Goal: Transaction & Acquisition: Obtain resource

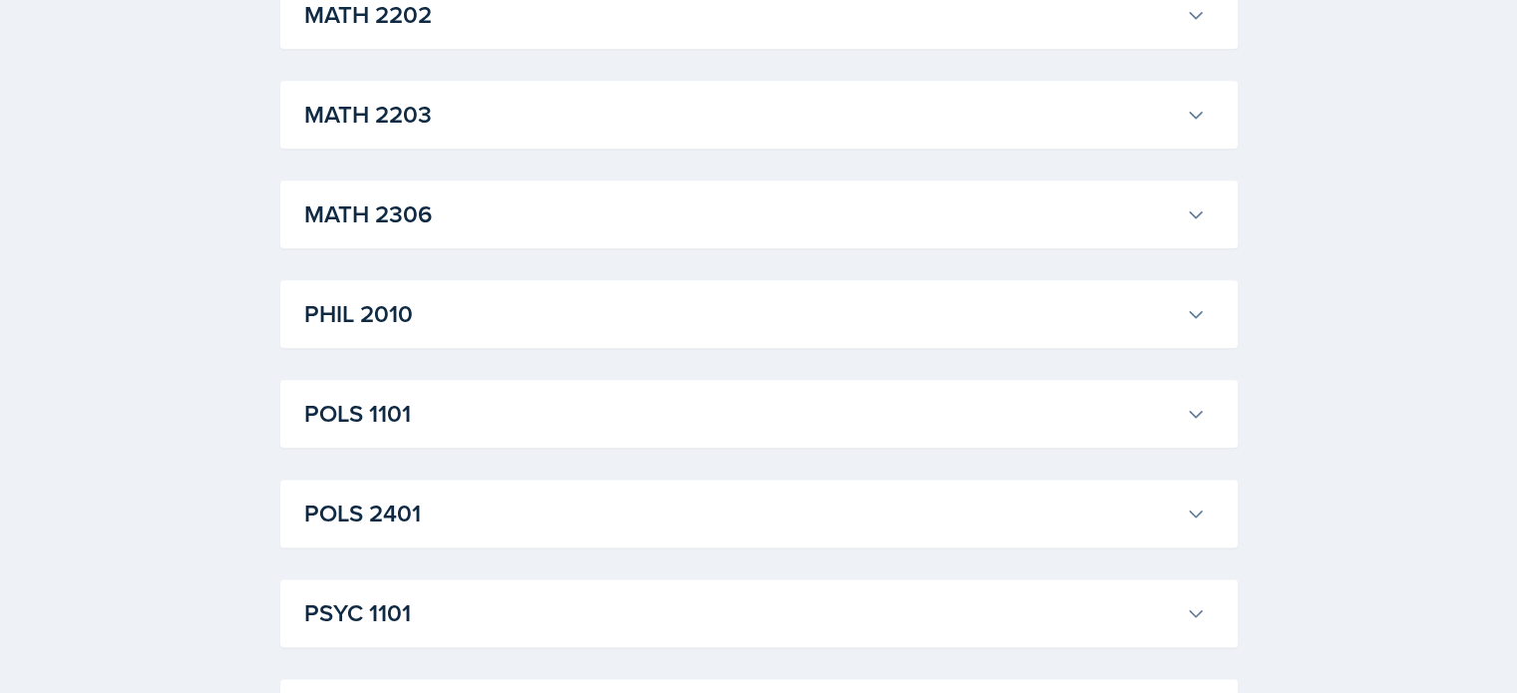
scroll to position [2493, 0]
click at [480, 322] on h3 "POLS 1101" at bounding box center [741, 314] width 874 height 36
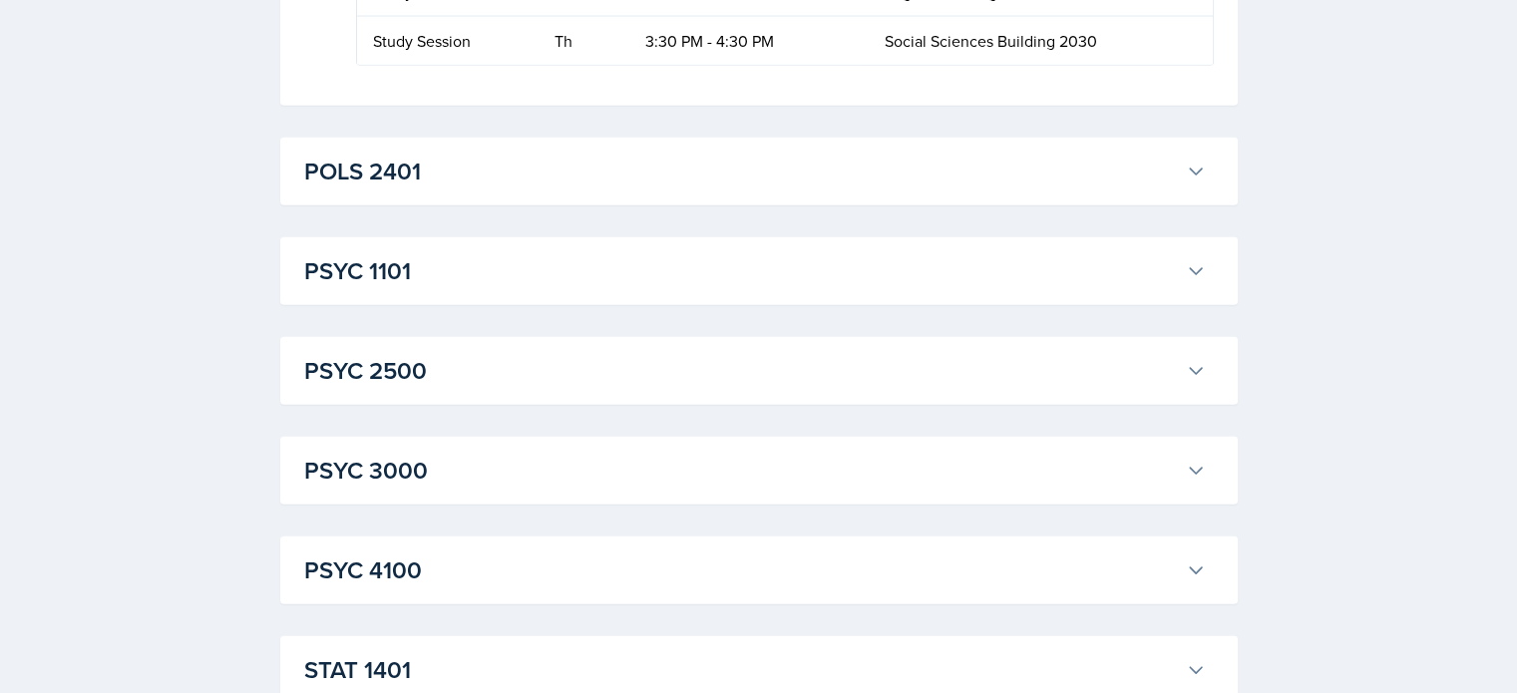
scroll to position [4787, 0]
drag, startPoint x: 631, startPoint y: 294, endPoint x: 786, endPoint y: 299, distance: 154.7
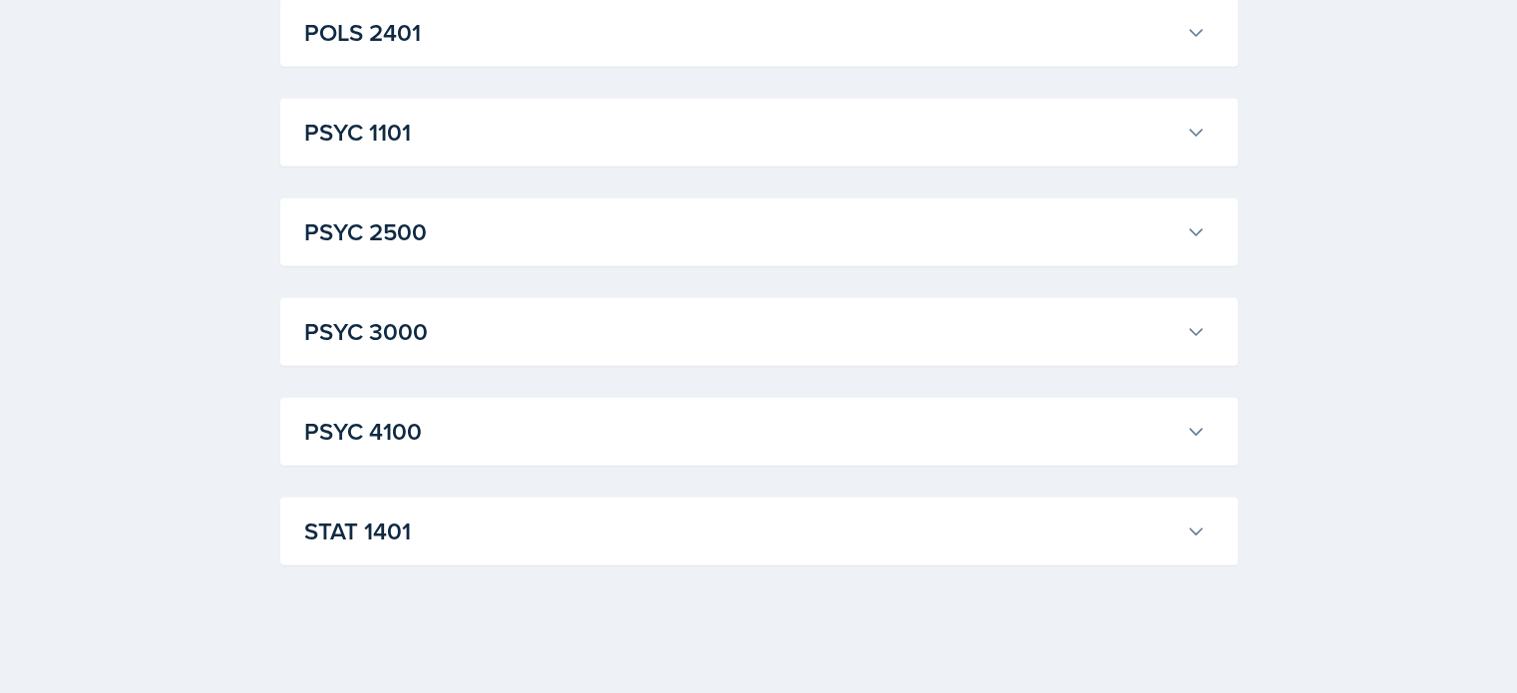
scroll to position [5234, 0]
click at [448, 557] on div "STAT [GEOGRAPHIC_DATA][PERSON_NAME] Professor: [PERSON_NAME] Export to Google C…" at bounding box center [758, 532] width 957 height 68
click at [443, 542] on h3 "STAT 1401" at bounding box center [741, 532] width 874 height 36
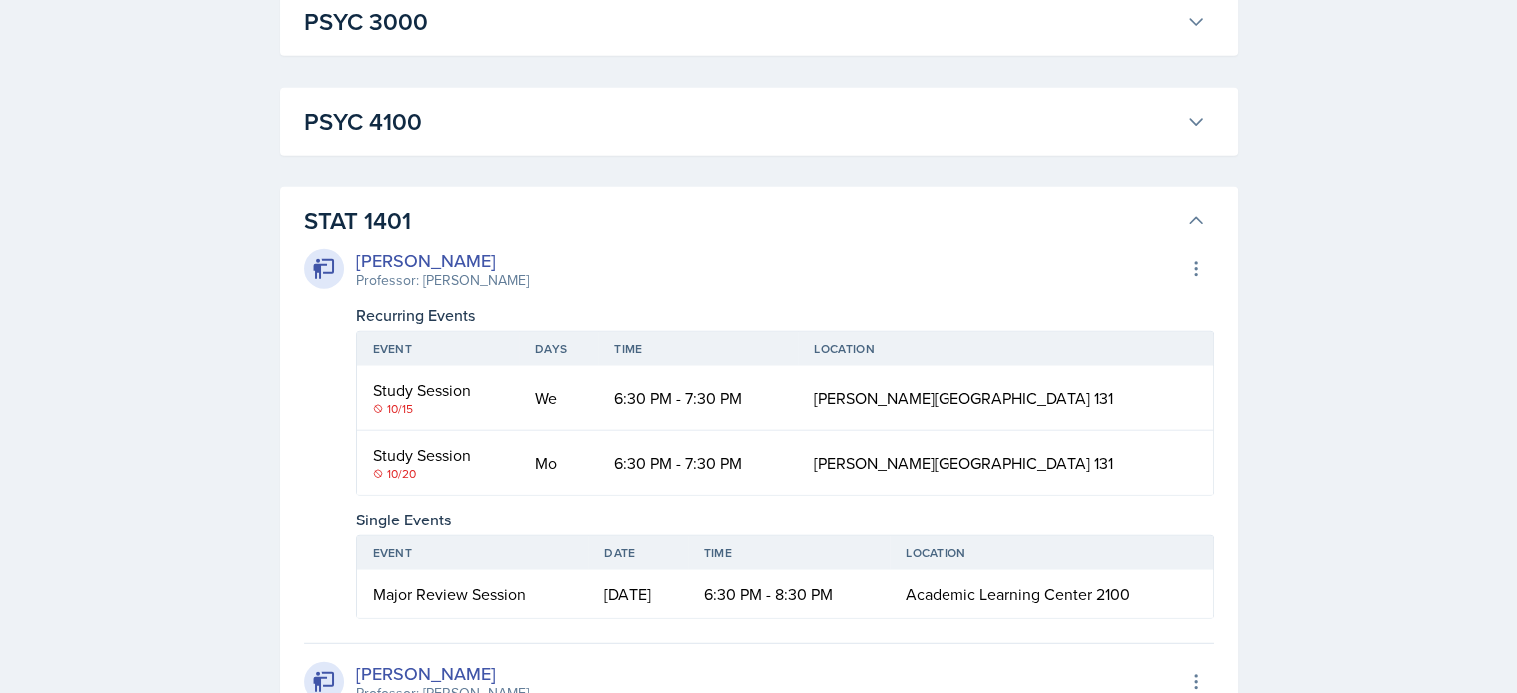
click at [443, 239] on h3 "STAT 1401" at bounding box center [741, 221] width 874 height 36
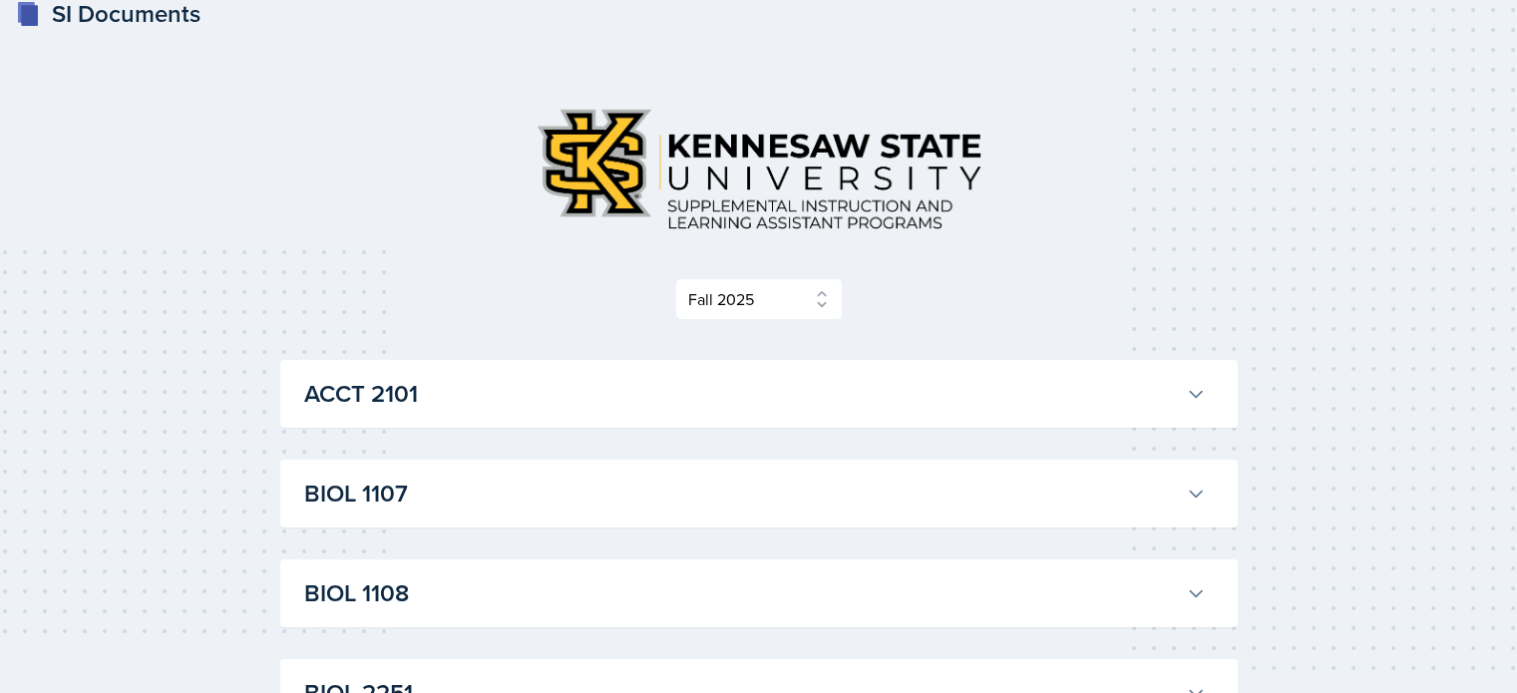
scroll to position [0, 0]
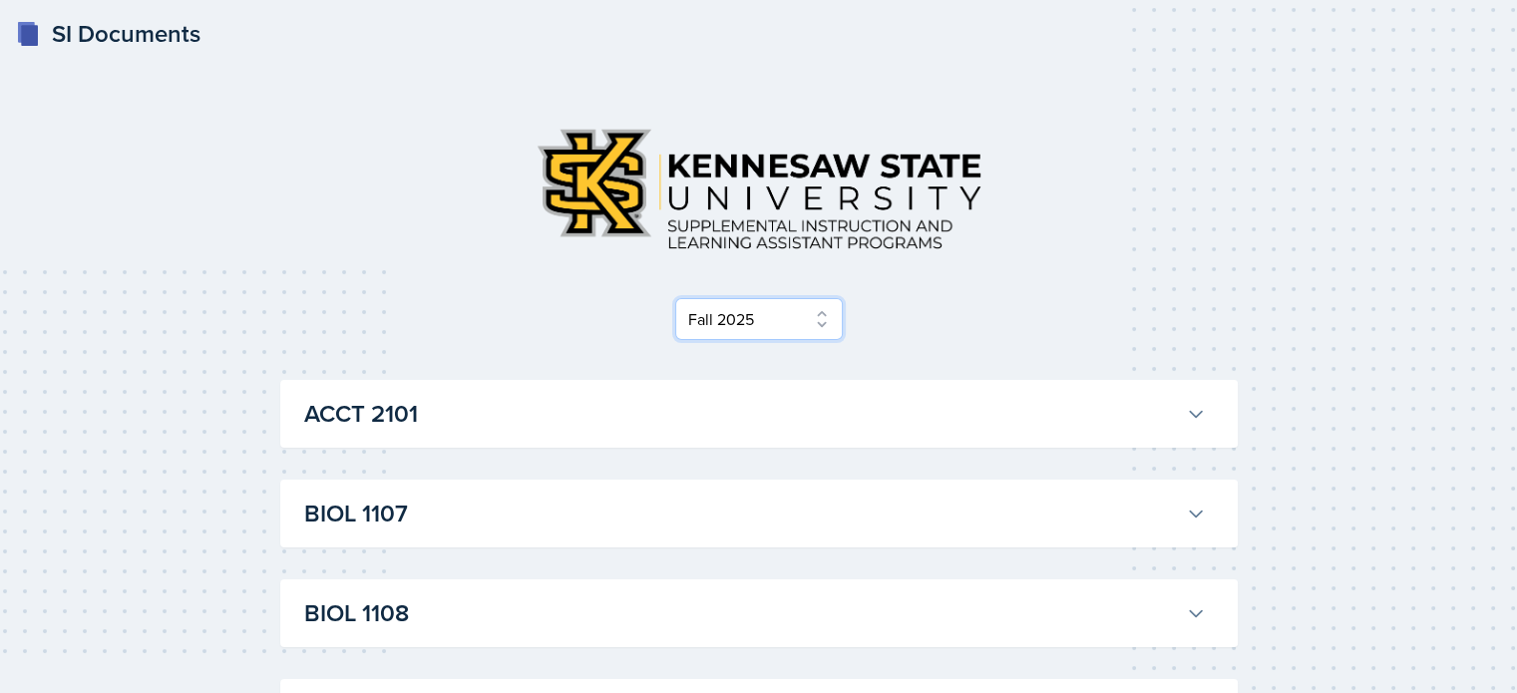
click at [746, 328] on select "Select Semester Fall 2025 Summer 2025 Spring 2025 Fall 2024 Summer 2024 Spring …" at bounding box center [759, 319] width 168 height 42
click at [681, 298] on select "Select Semester Fall 2025 Summer 2025 Spring 2025 Fall 2024 Summer 2024 Spring …" at bounding box center [759, 319] width 168 height 42
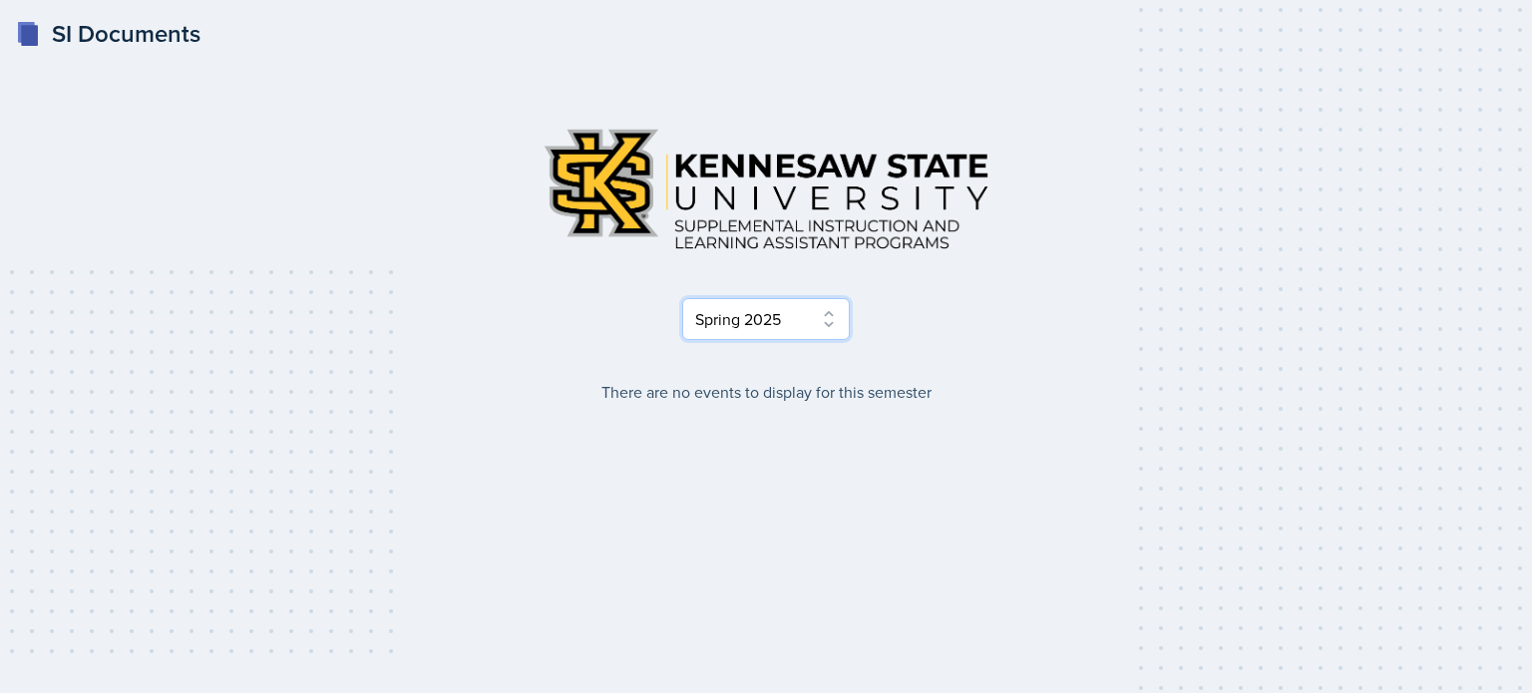
click at [757, 330] on select "Select Semester Fall 2025 Summer 2025 Spring 2025 Fall 2024 Summer 2024 Spring …" at bounding box center [766, 319] width 168 height 42
select select "2bed604d-1099-4043-b1bc-2365e8740244"
click at [682, 298] on select "Select Semester Fall 2025 Summer 2025 Spring 2025 Fall 2024 Summer 2024 Spring …" at bounding box center [766, 319] width 168 height 42
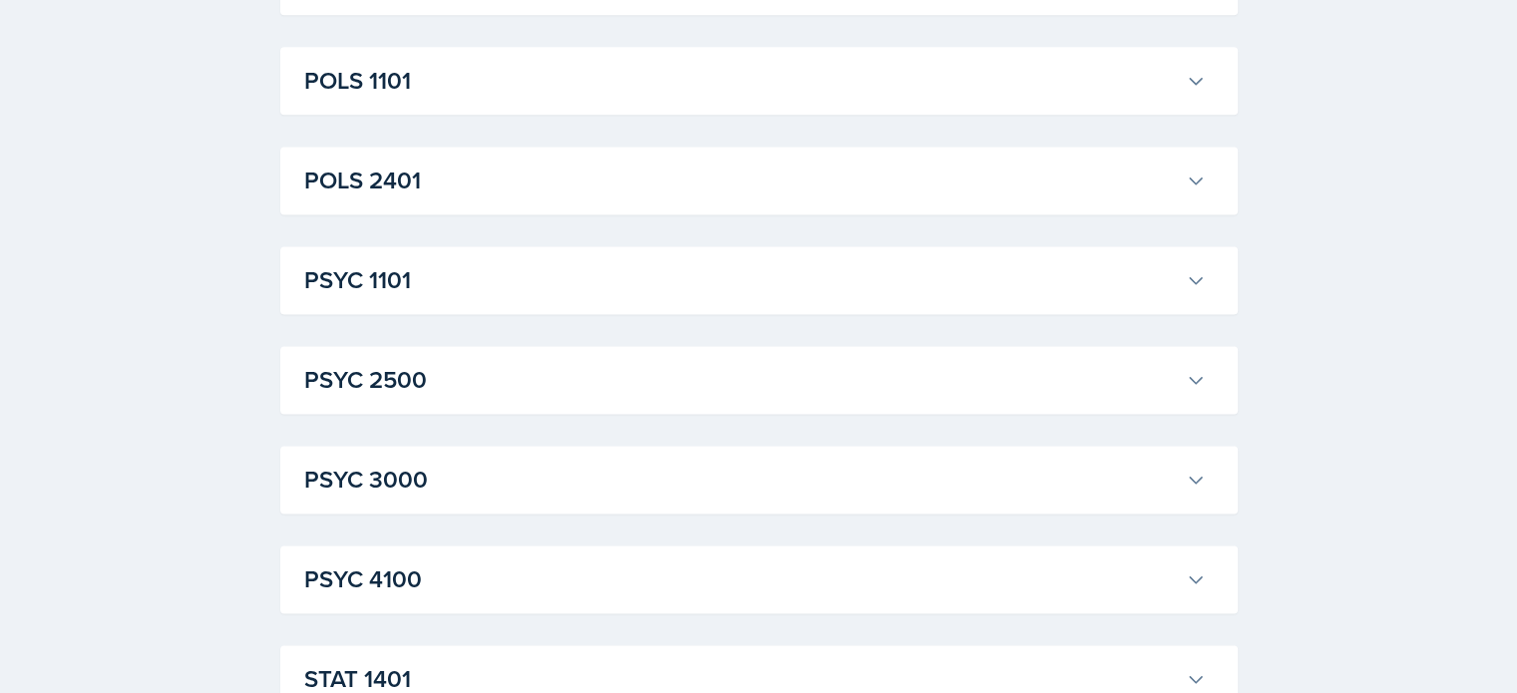
scroll to position [2693, 0]
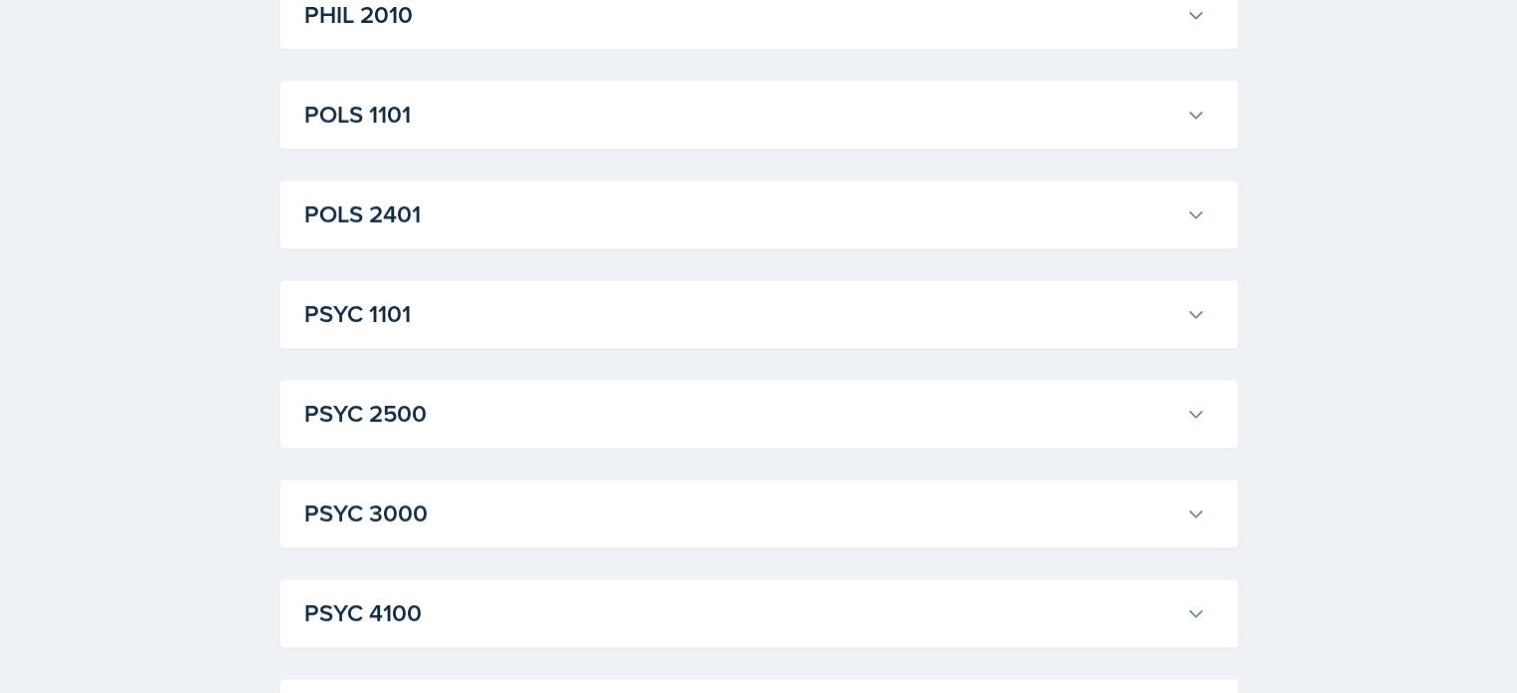
click at [471, 125] on h3 "POLS 1101" at bounding box center [741, 115] width 874 height 36
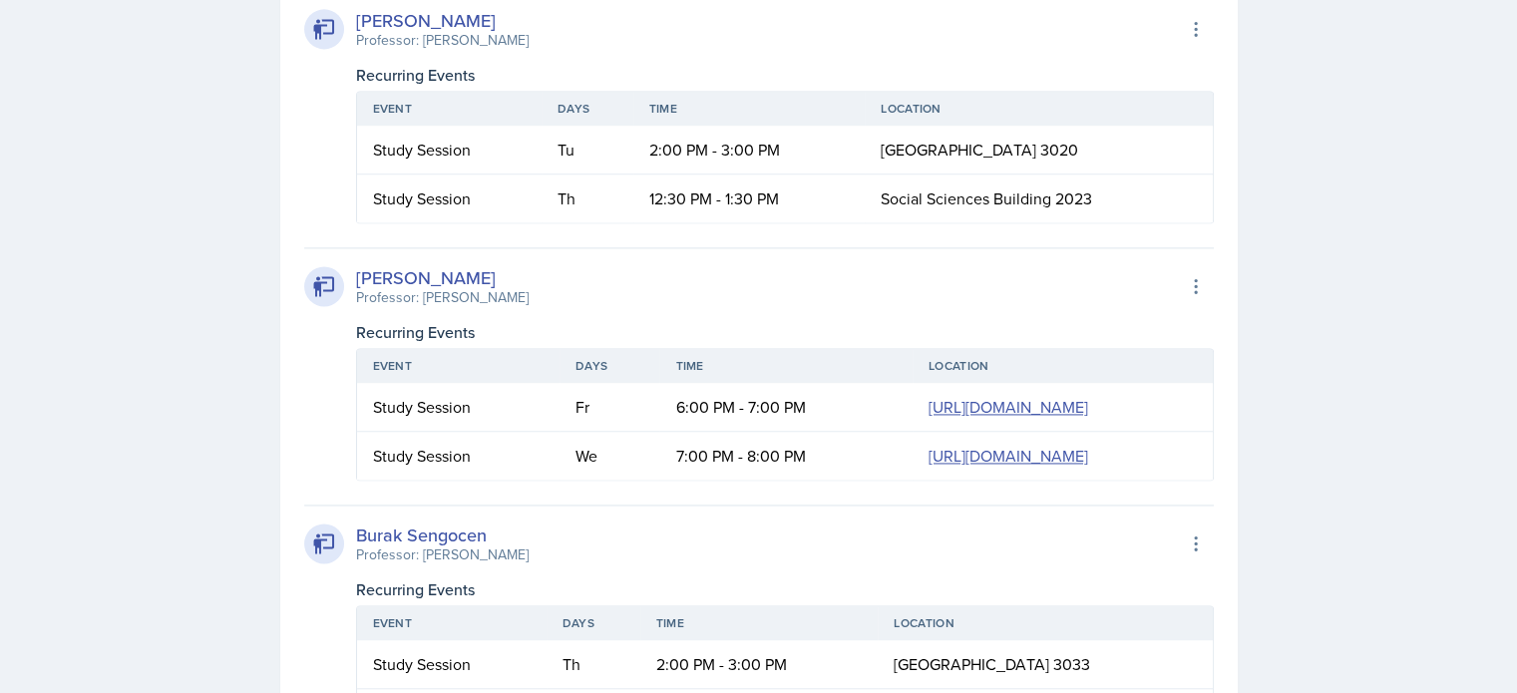
scroll to position [2793, 0]
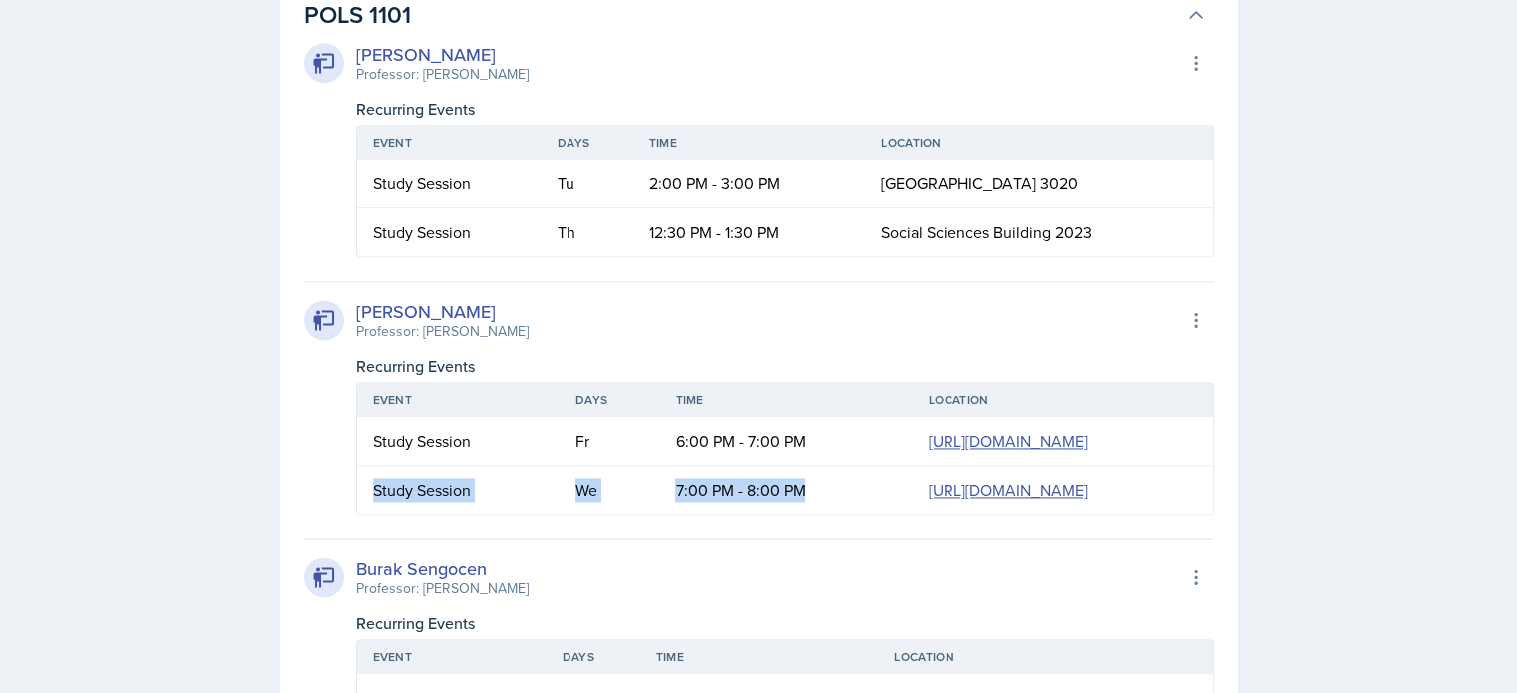
drag, startPoint x: 374, startPoint y: 558, endPoint x: 558, endPoint y: 629, distance: 197.1
click at [559, 514] on tr "Study Session We 7:00 PM - 8:00 PM [URL][DOMAIN_NAME]" at bounding box center [785, 490] width 856 height 48
copy tr "Study Session We 7:00 PM - 8:00 PM"
click at [560, 514] on td "We" at bounding box center [610, 490] width 100 height 48
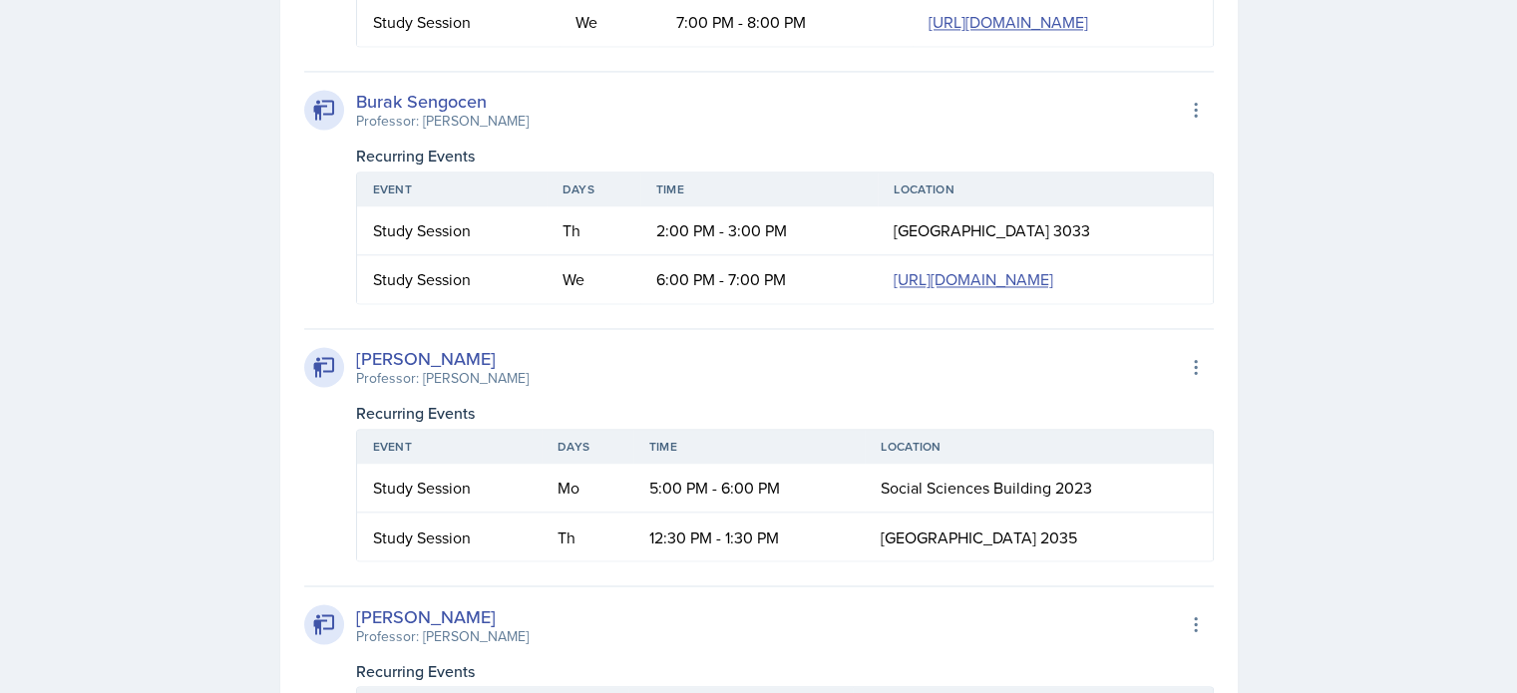
scroll to position [3291, 0]
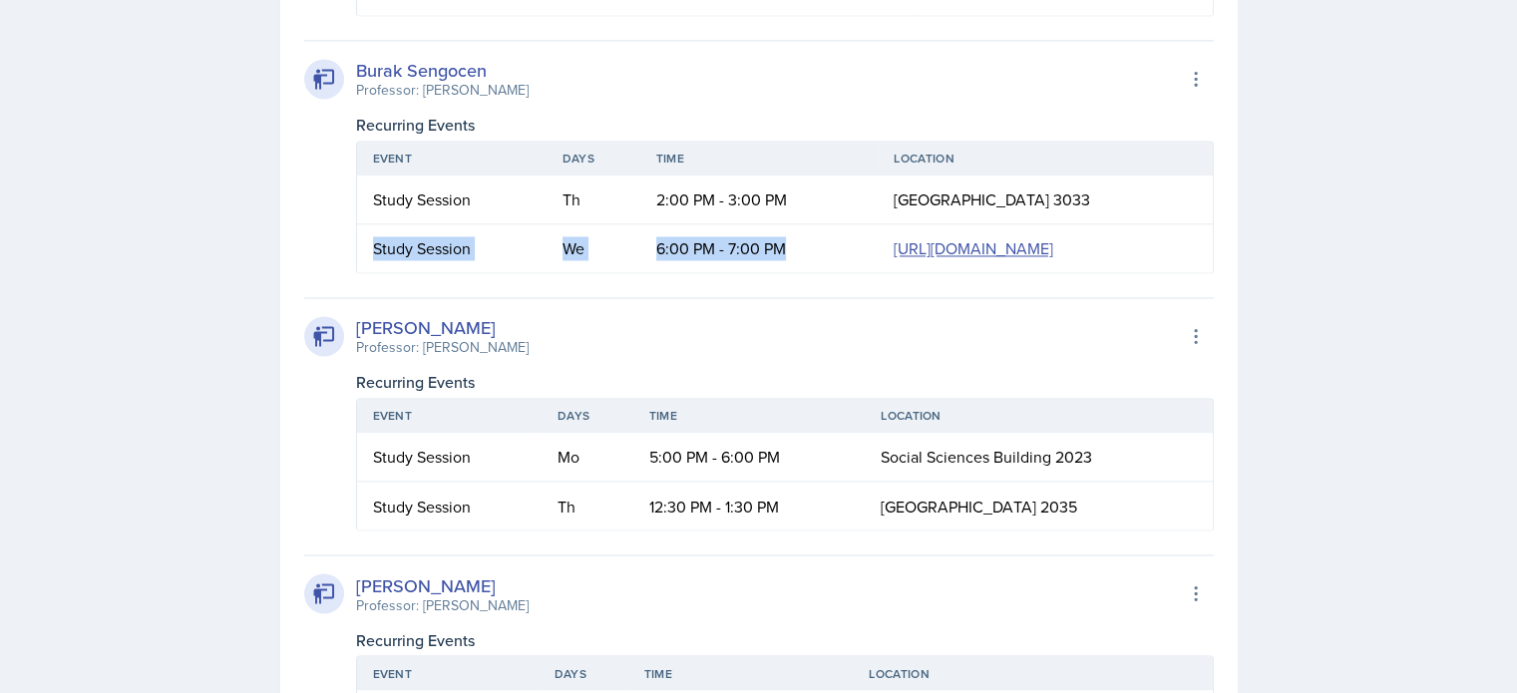
drag, startPoint x: 375, startPoint y: 494, endPoint x: 558, endPoint y: 546, distance: 189.7
click at [558, 272] on tr "Study Session We 6:00 PM - 7:00 PM [URL][DOMAIN_NAME]" at bounding box center [785, 248] width 856 height 48
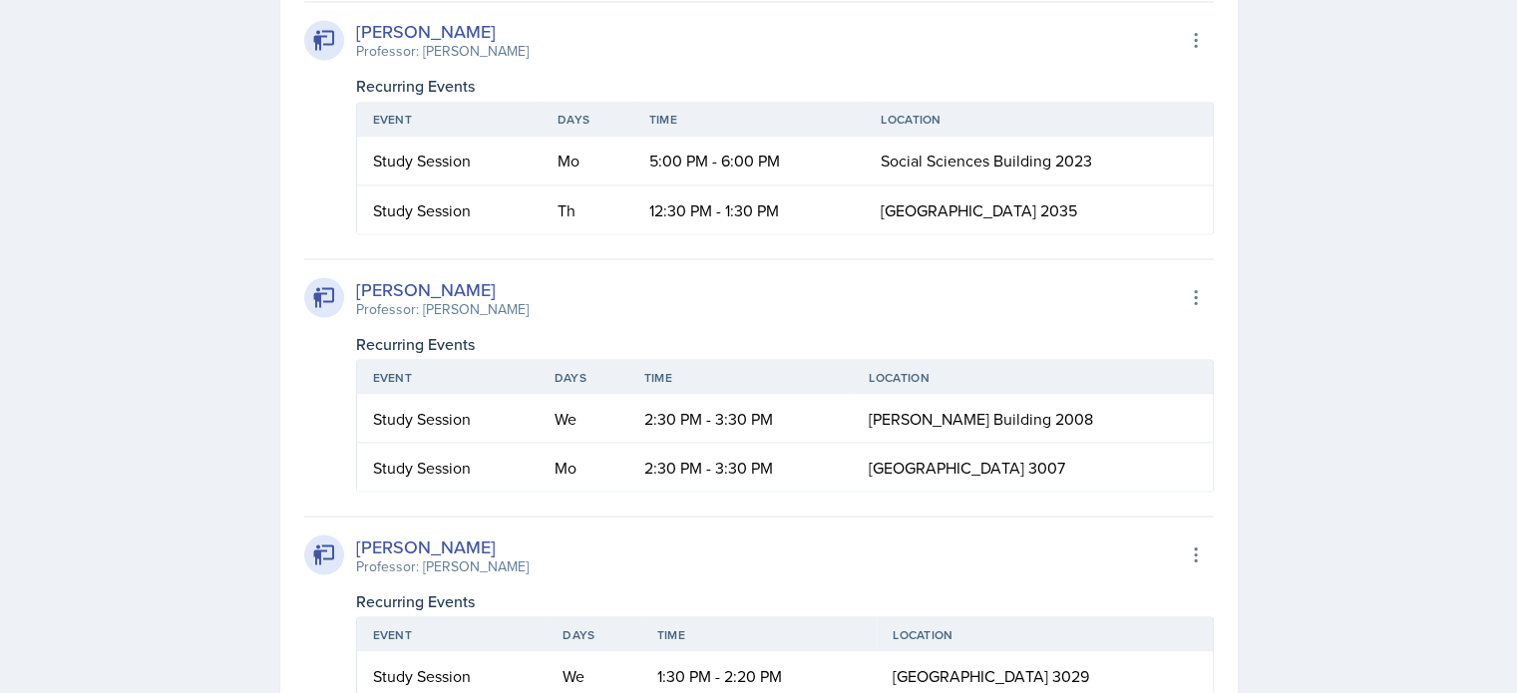
scroll to position [3591, 0]
copy tr "Study Session We 6:00 PM - 7:00 PM"
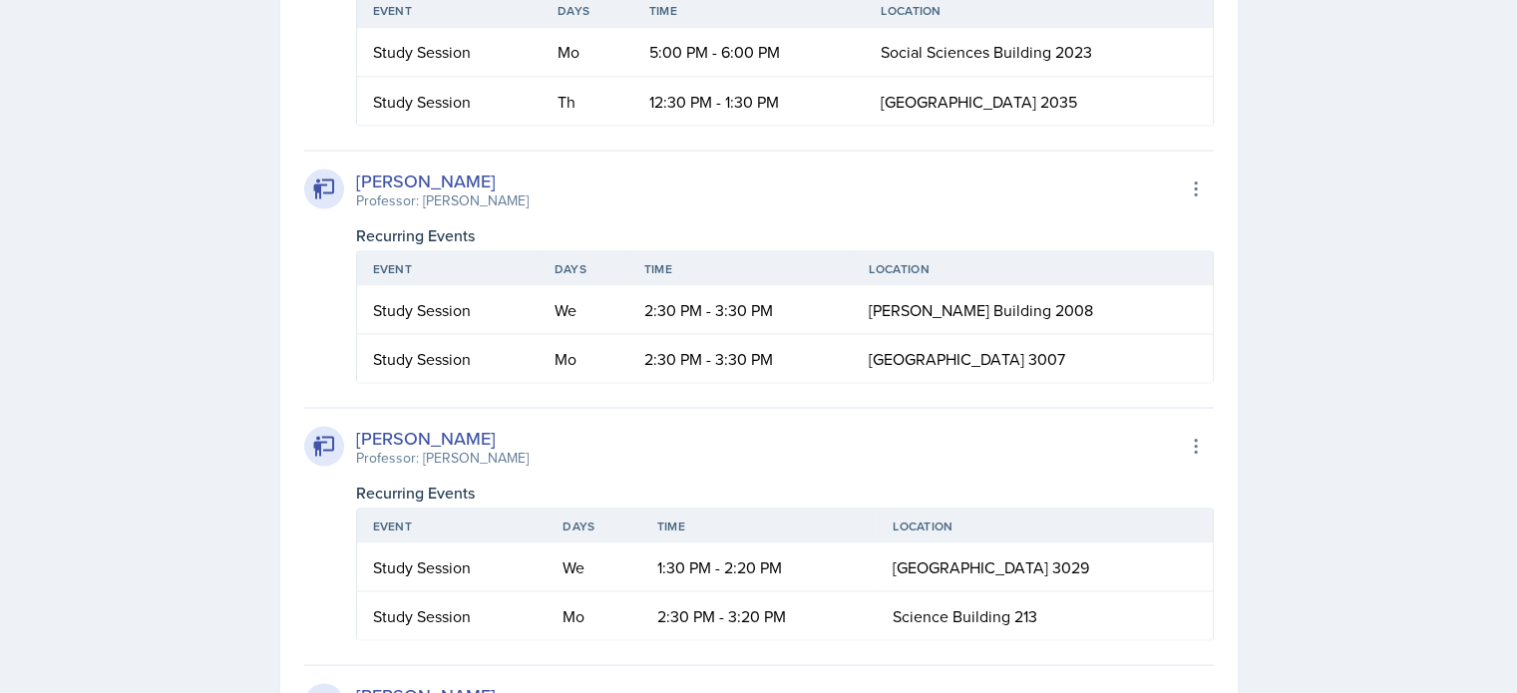
scroll to position [3890, 0]
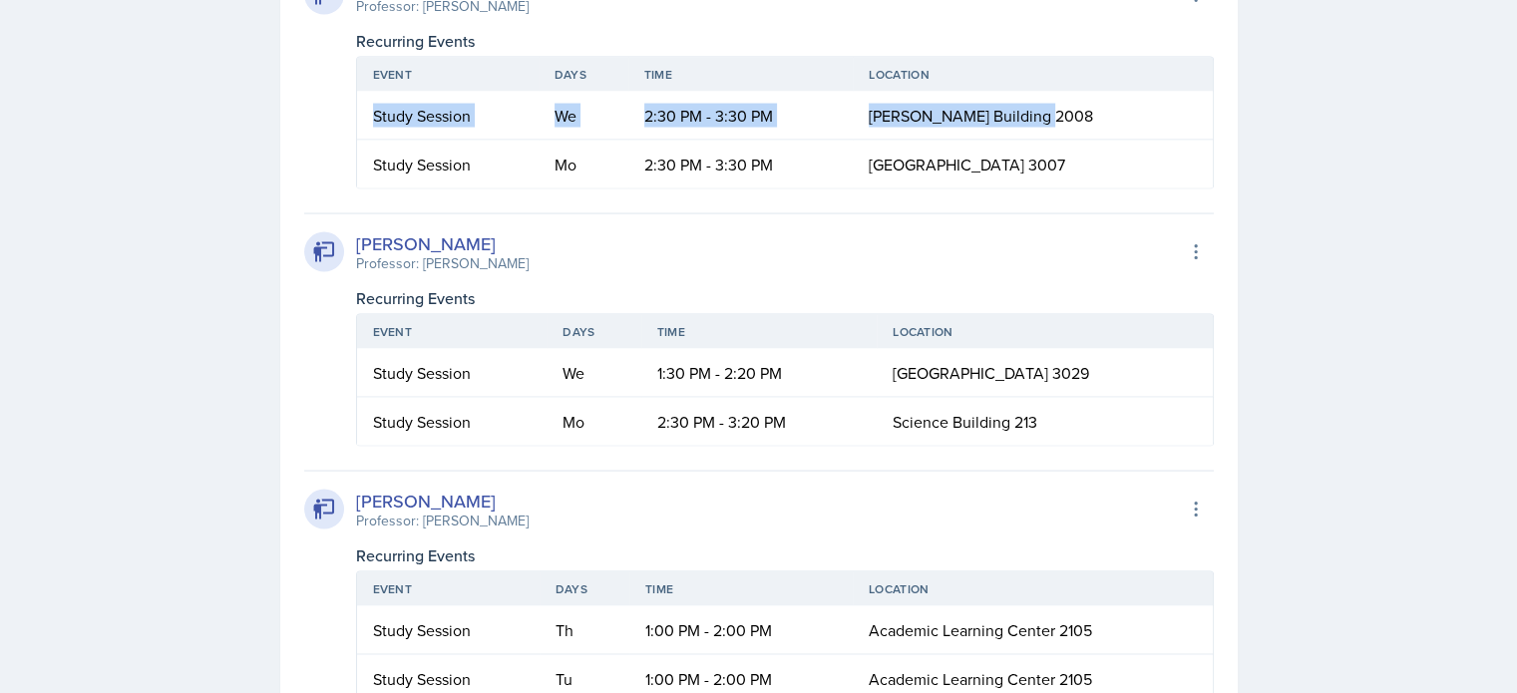
drag, startPoint x: 363, startPoint y: 427, endPoint x: 1065, endPoint y: 418, distance: 702.2
click at [1065, 141] on tr "Study Session We 2:30 PM - 3:30 PM [PERSON_NAME][GEOGRAPHIC_DATA] 2008" at bounding box center [785, 116] width 856 height 49
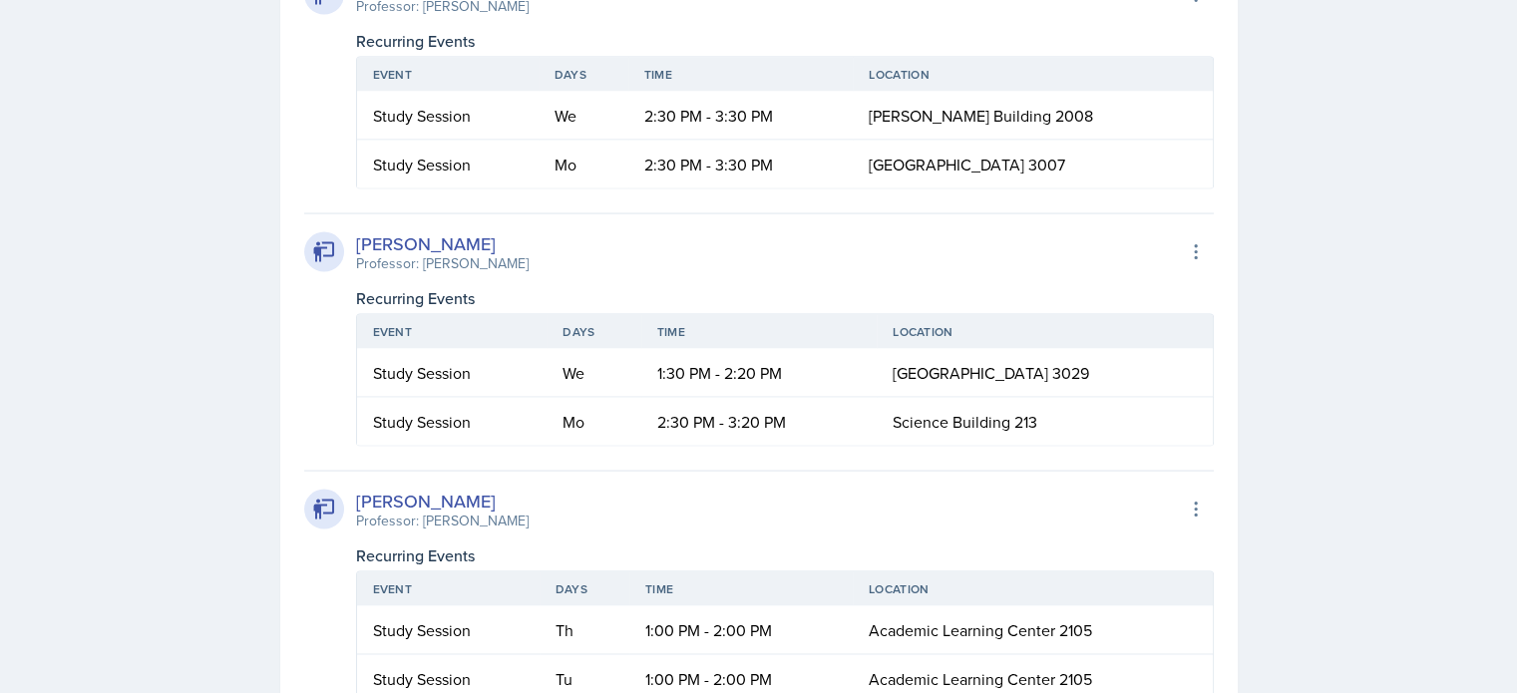
click at [613, 189] on td "Mo" at bounding box center [584, 165] width 90 height 48
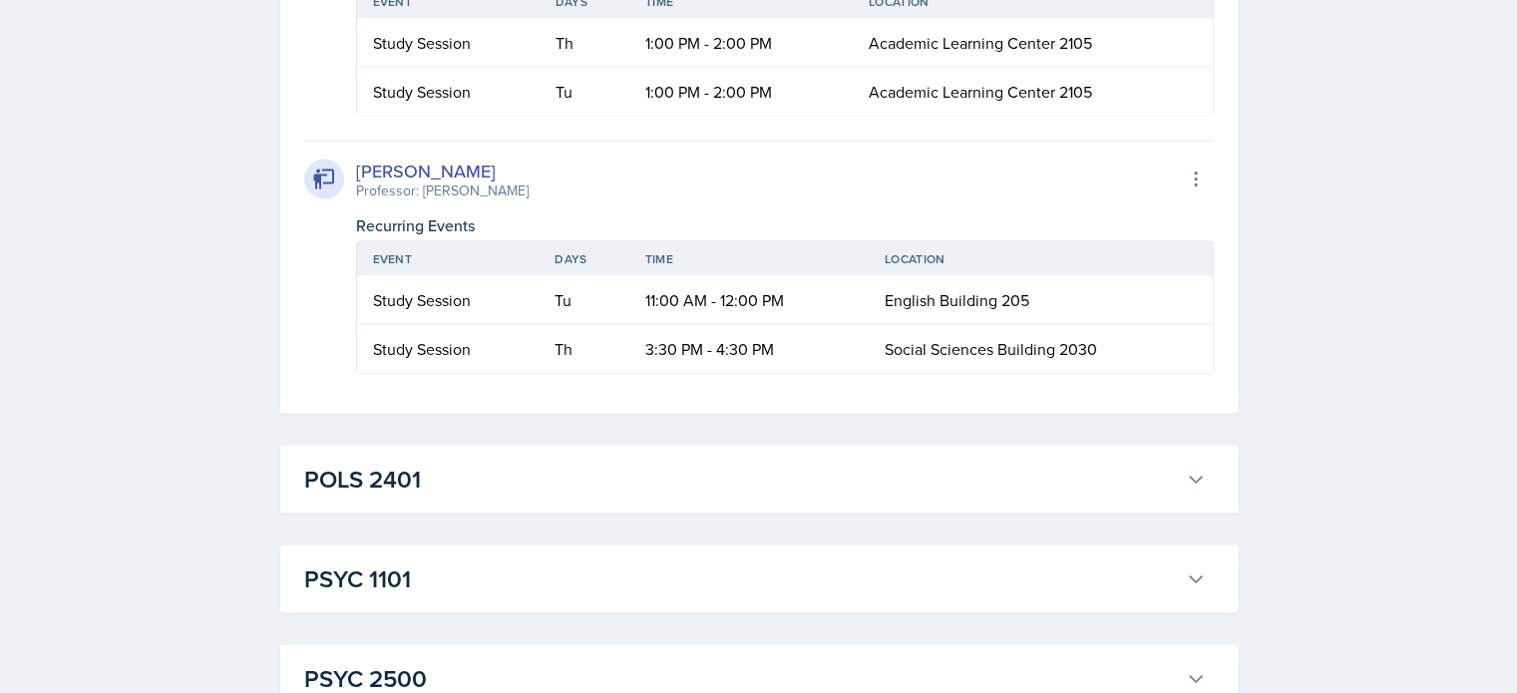
scroll to position [4488, 0]
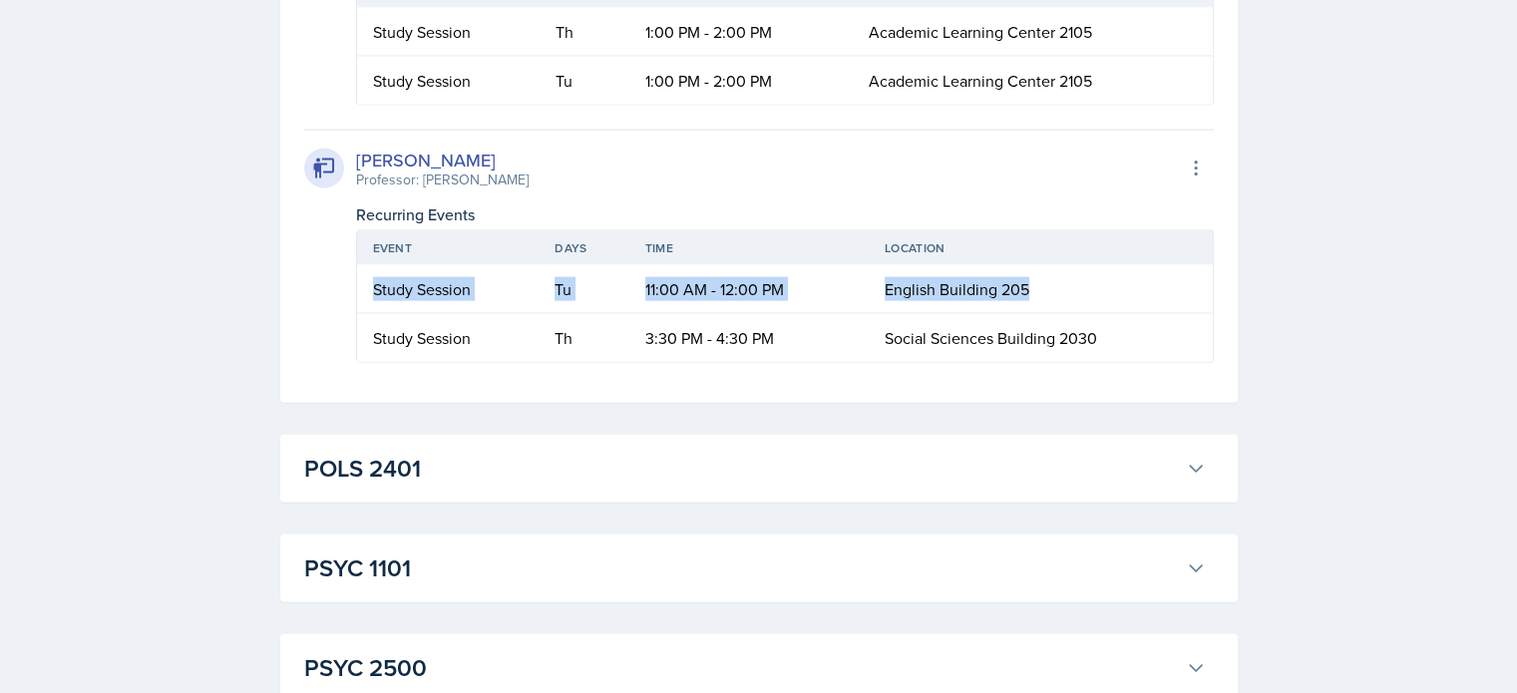
drag, startPoint x: 362, startPoint y: 604, endPoint x: 1064, endPoint y: 586, distance: 702.4
click at [1064, 314] on tr "Study Session Tu 11:00 AM - 12:00 PM English Building 205" at bounding box center [785, 289] width 856 height 49
copy tr "Study Session Tu 11:00 AM - 12:00 PM English Building 205"
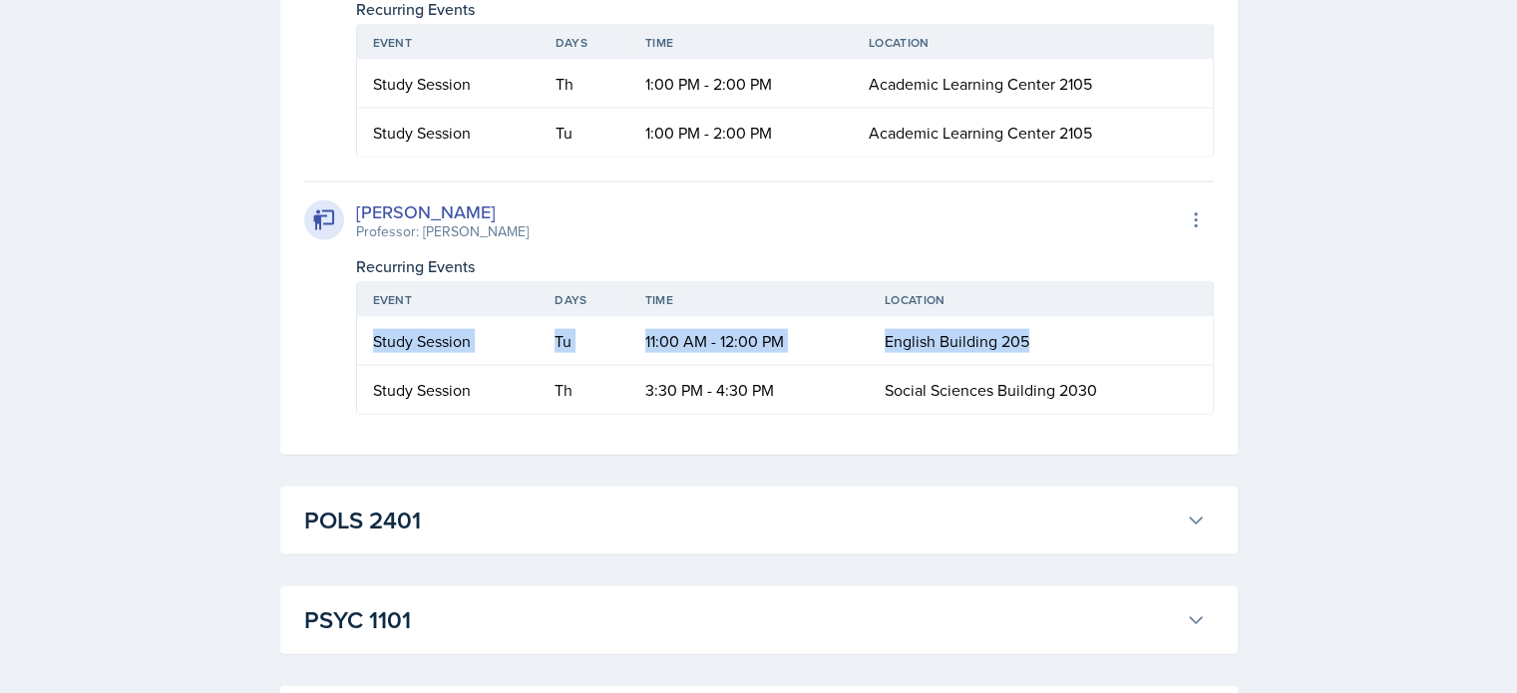
scroll to position [4636, 0]
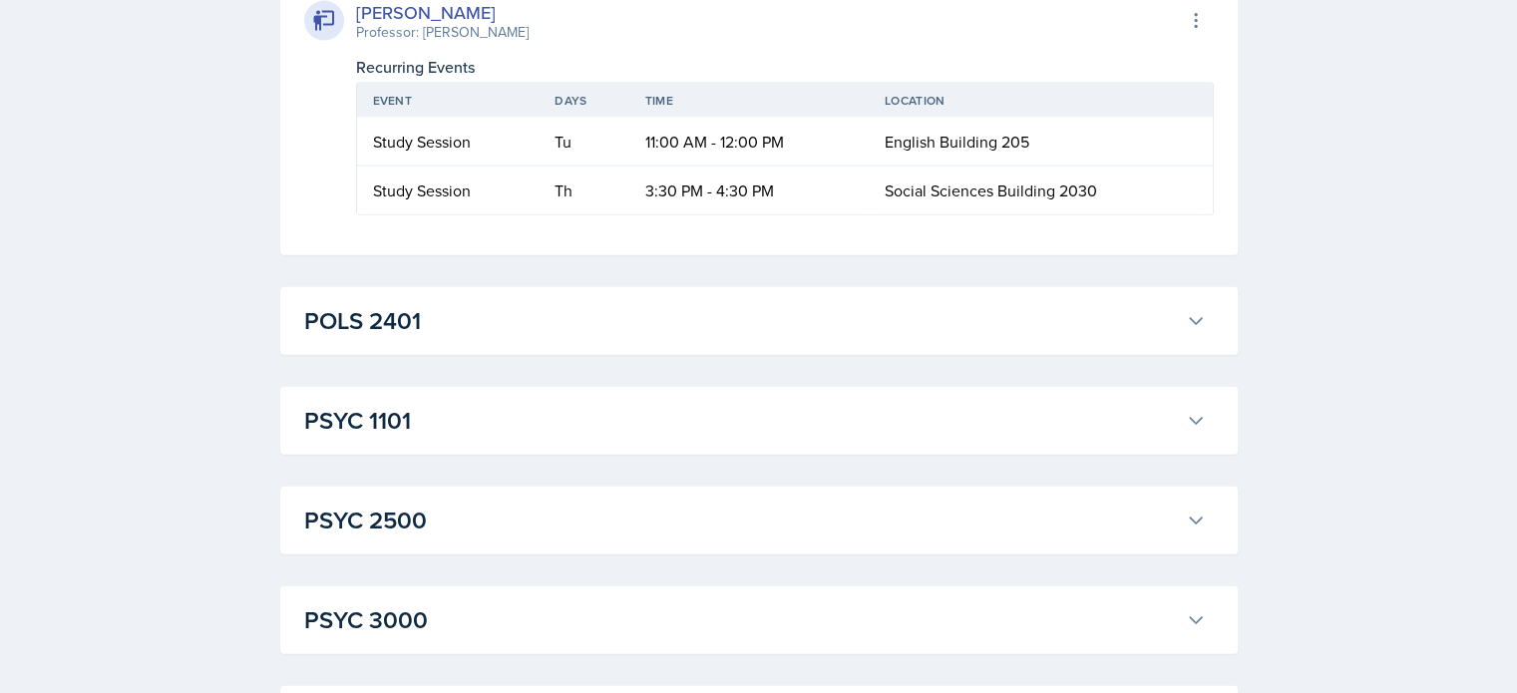
click at [461, 26] on div "[PERSON_NAME]" at bounding box center [442, 12] width 173 height 27
drag, startPoint x: 388, startPoint y: 328, endPoint x: 294, endPoint y: 330, distance: 93.8
click at [387, 26] on div "[PERSON_NAME]" at bounding box center [442, 12] width 173 height 27
click at [321, 31] on icon at bounding box center [323, 21] width 21 height 20
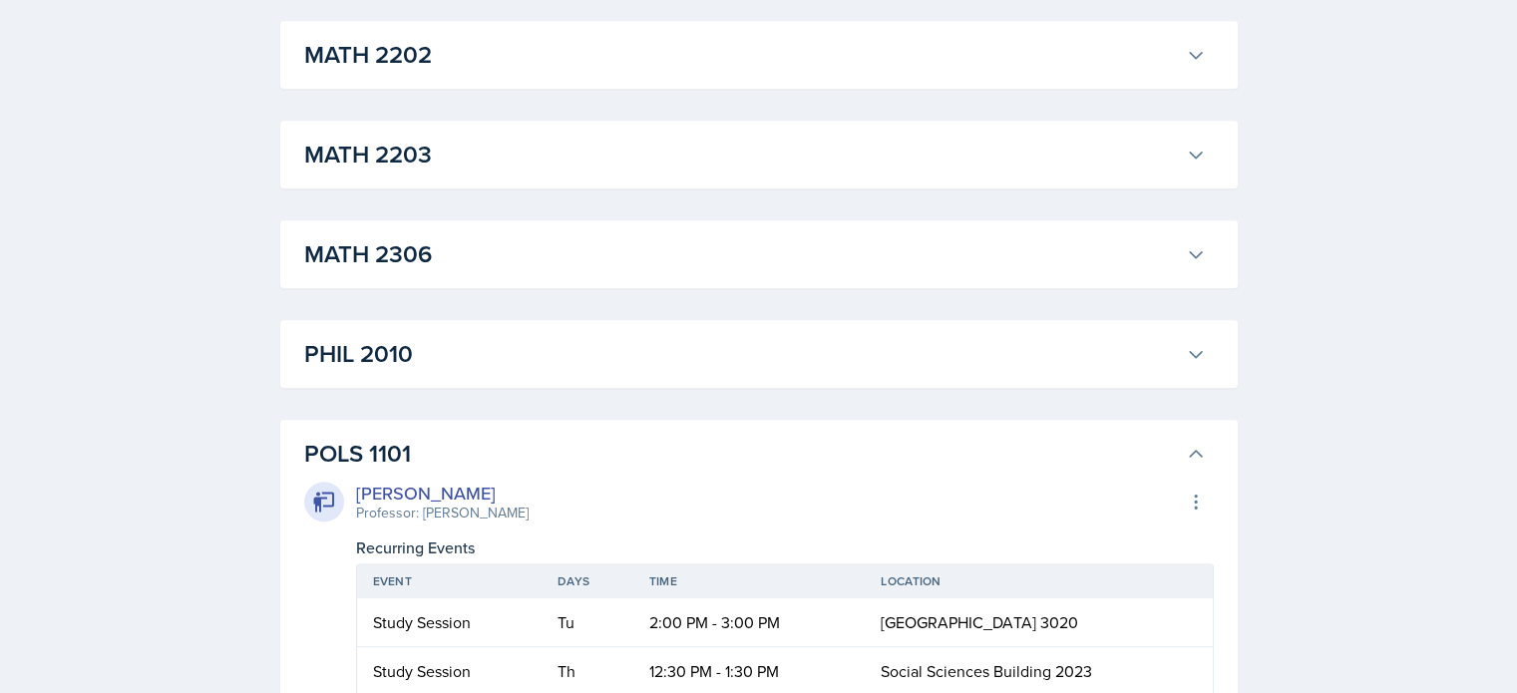
scroll to position [2342, 0]
